Goal: Task Accomplishment & Management: Manage account settings

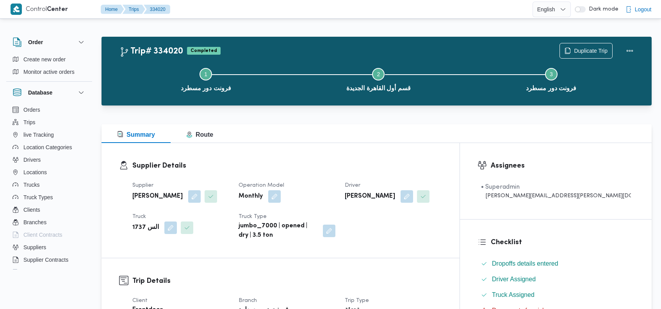
click at [452, 54] on div "Step 1 is incomplete 1 فرونت دور مسطرد Step 2 is incomplete 2 قسم أول القاهرة ا…" at bounding box center [379, 79] width 528 height 50
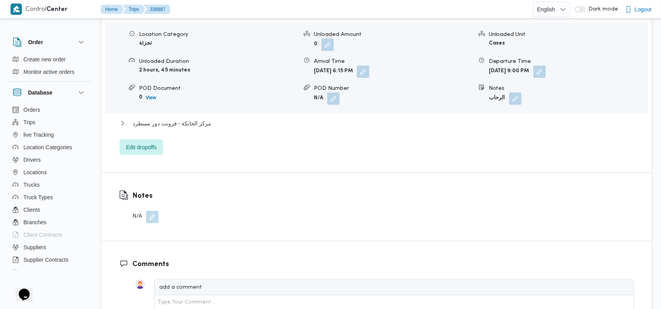
scroll to position [706, 0]
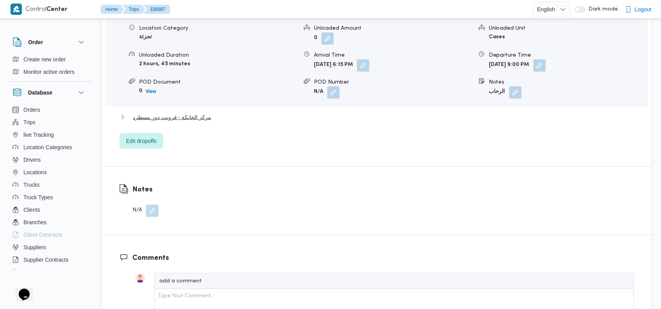
click at [175, 112] on span "مركز الخانكة - فرونت دور مسطرد" at bounding box center [172, 116] width 79 height 9
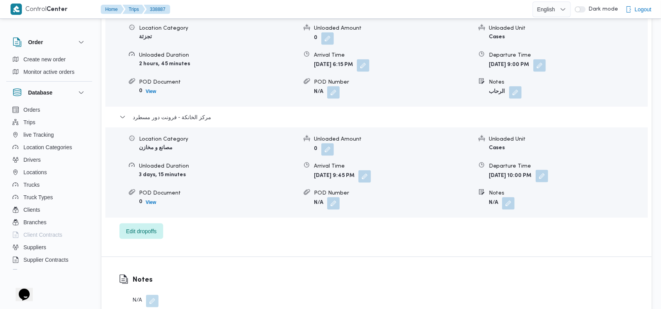
click at [548, 170] on button "button" at bounding box center [542, 176] width 12 height 12
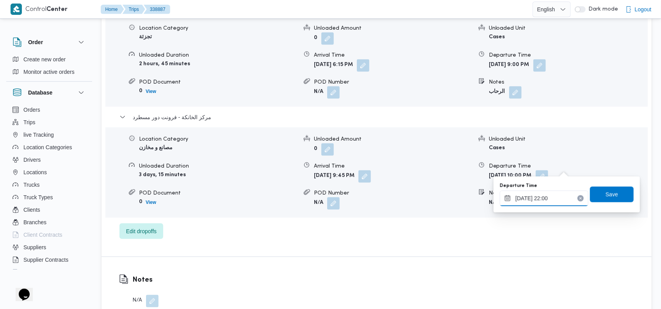
click at [548, 196] on input "[DATE] 22:00" at bounding box center [544, 199] width 89 height 16
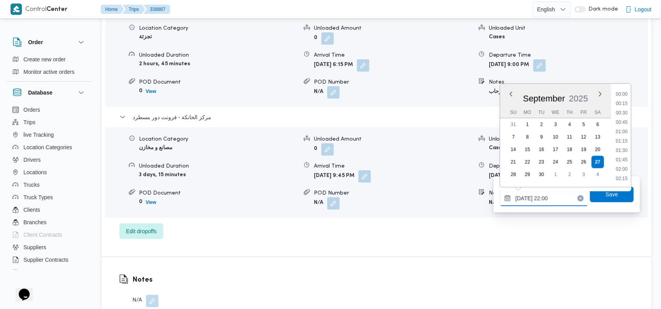
scroll to position [778, 0]
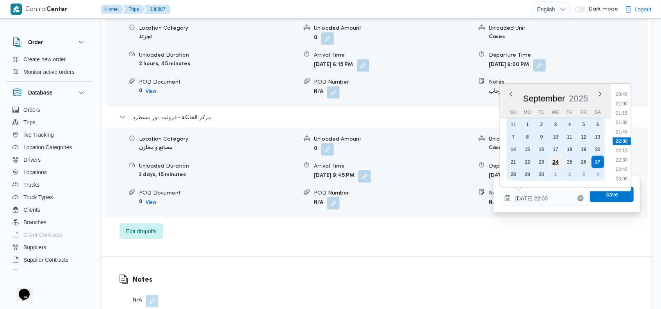
click at [554, 159] on div "24" at bounding box center [555, 162] width 15 height 15
type input "[DATE] 22:00"
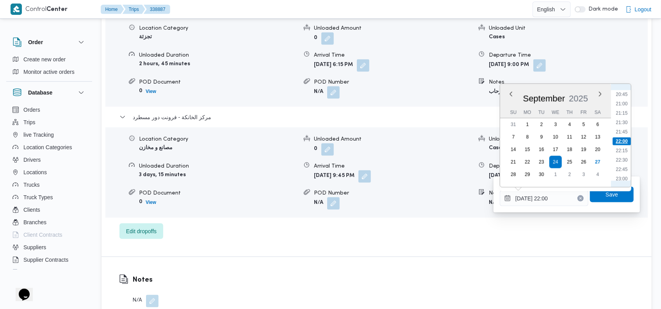
click at [625, 138] on li "22:00" at bounding box center [622, 141] width 18 height 8
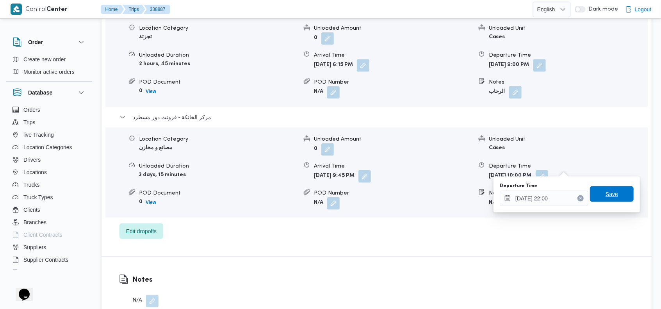
click at [614, 195] on span "Save" at bounding box center [612, 194] width 44 height 16
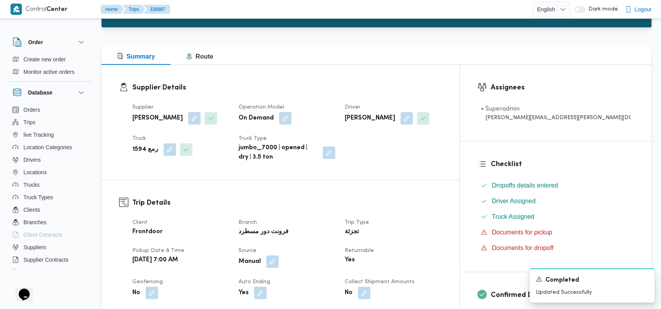
scroll to position [0, 0]
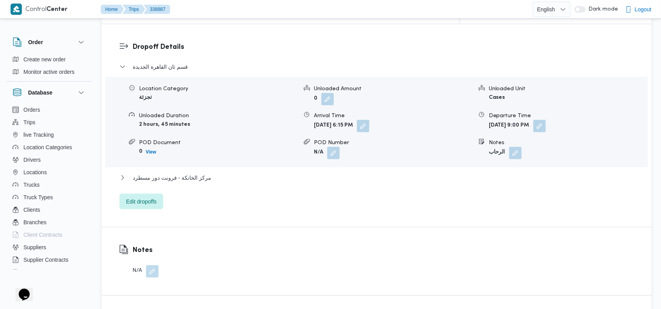
scroll to position [666, 0]
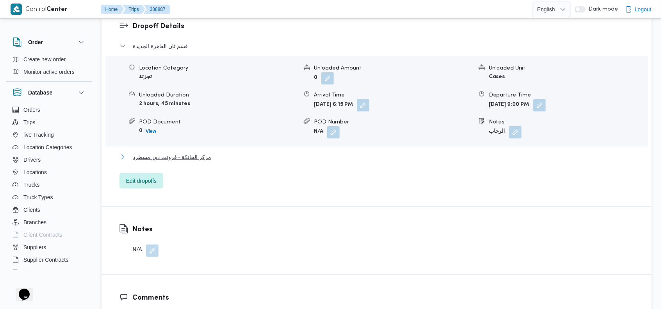
click at [199, 152] on span "مركز الخانكة - فرونت دور مسطرد" at bounding box center [172, 156] width 79 height 9
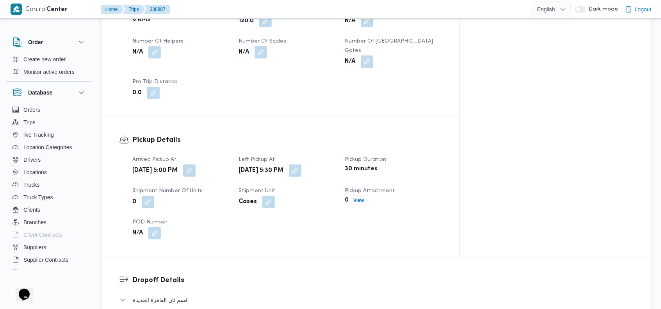
scroll to position [0, 0]
